Goal: Information Seeking & Learning: Learn about a topic

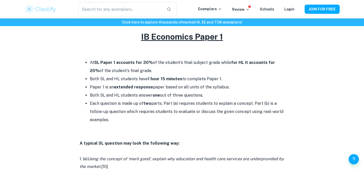
scroll to position [215, 0]
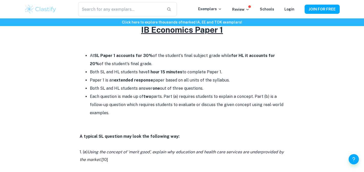
drag, startPoint x: 83, startPoint y: 54, endPoint x: 147, endPoint y: 116, distance: 89.6
click at [147, 116] on ul "At SL Paper 1 accounts for 30% of the student's final subject grade while for H…" at bounding box center [182, 85] width 205 height 66
click at [147, 116] on li "Each question is made up of two parts. Part (a) requires students to explain a …" at bounding box center [187, 105] width 194 height 25
drag, startPoint x: 147, startPoint y: 116, endPoint x: 85, endPoint y: 118, distance: 62.2
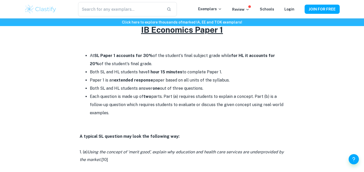
click at [85, 118] on p at bounding box center [182, 121] width 205 height 8
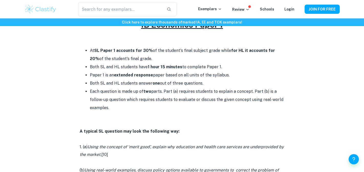
scroll to position [222, 0]
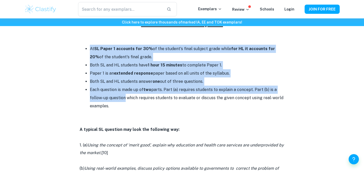
drag, startPoint x: 122, startPoint y: 102, endPoint x: 80, endPoint y: 51, distance: 65.6
click at [80, 51] on ul "At SL Paper 1 accounts for 30% of the student's final subject grade while for H…" at bounding box center [182, 78] width 205 height 66
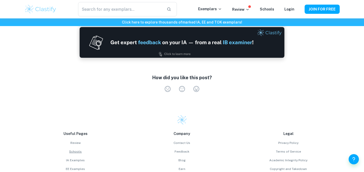
scroll to position [741, 0]
